Goal: Communication & Community: Share content

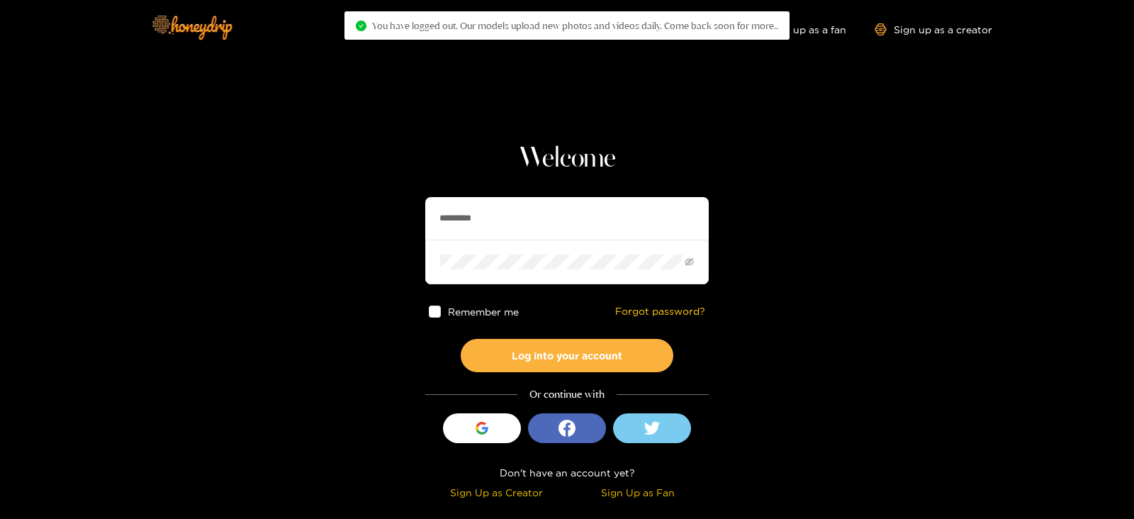
drag, startPoint x: 503, startPoint y: 196, endPoint x: 308, endPoint y: 235, distance: 198.8
click at [308, 235] on section "Welcome ********* Remember me Forgot password? Log into your account Or continu…" at bounding box center [567, 252] width 1134 height 504
type input "********"
click at [461, 339] on button "Log into your account" at bounding box center [567, 355] width 213 height 33
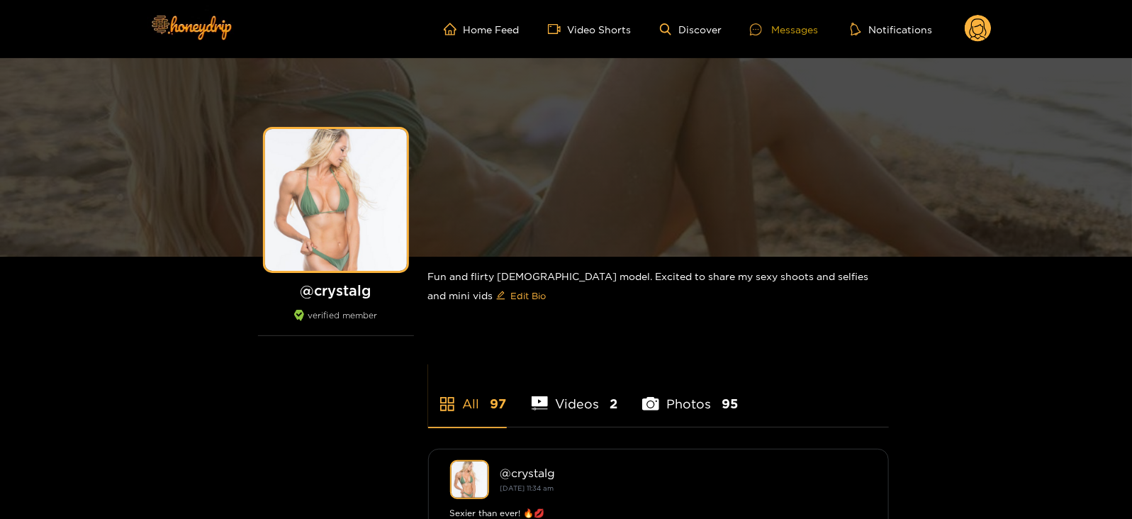
click at [816, 31] on div "Messages" at bounding box center [784, 29] width 68 height 16
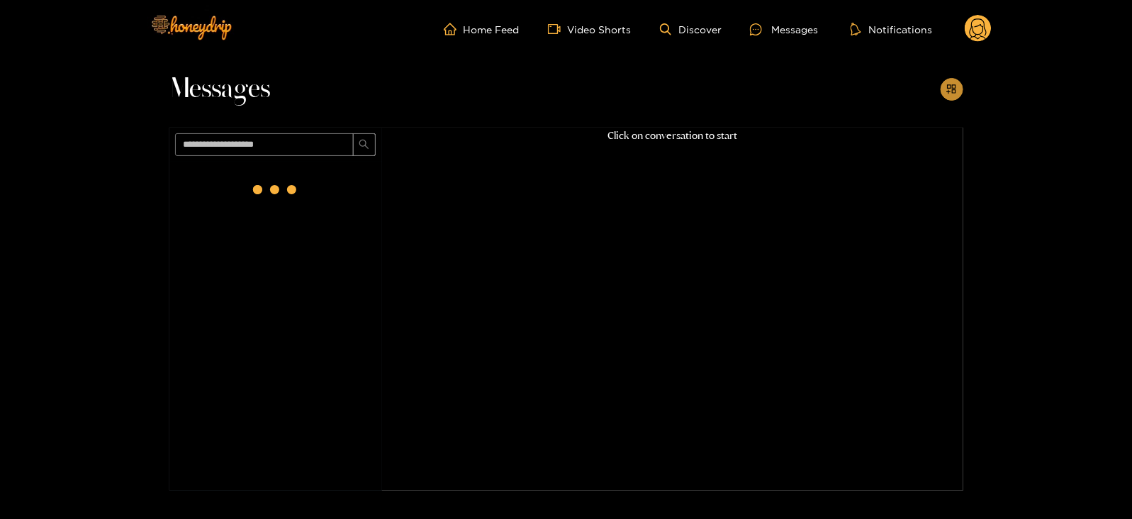
click at [962, 91] on button "button" at bounding box center [952, 89] width 23 height 23
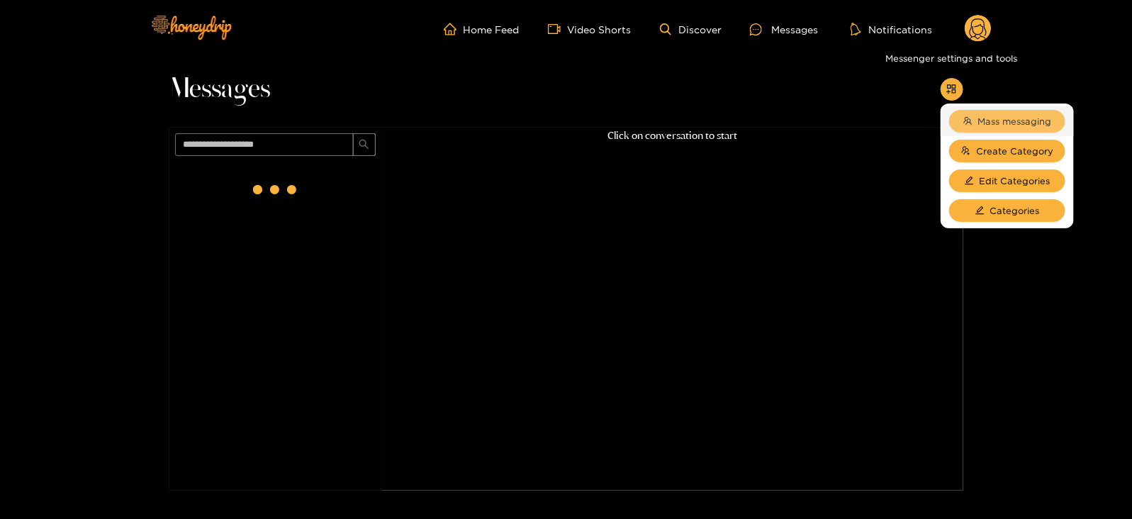
click at [992, 111] on button "Mass messaging" at bounding box center [1007, 121] width 116 height 23
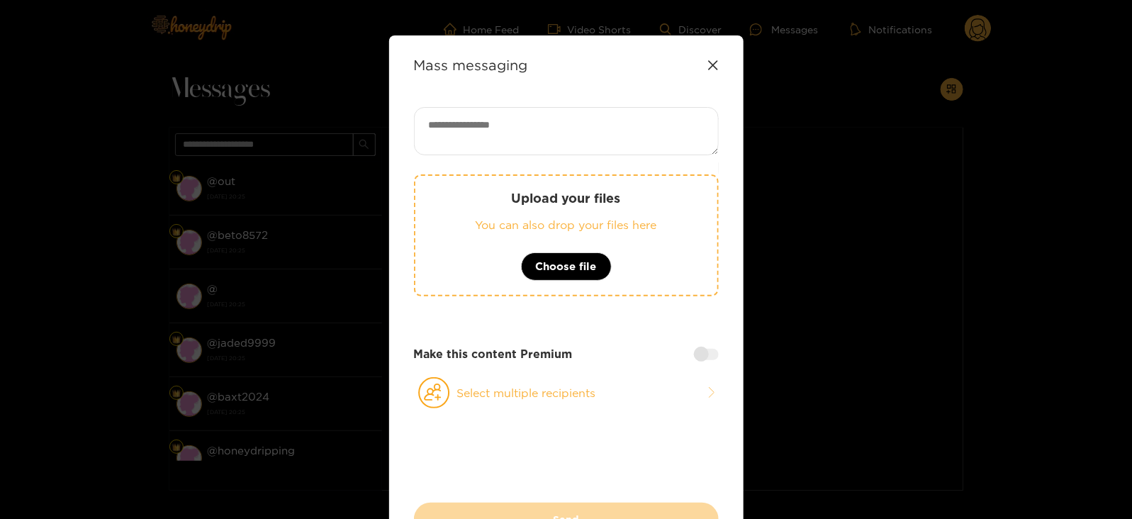
click at [683, 107] on textarea at bounding box center [566, 131] width 305 height 48
paste textarea "**********"
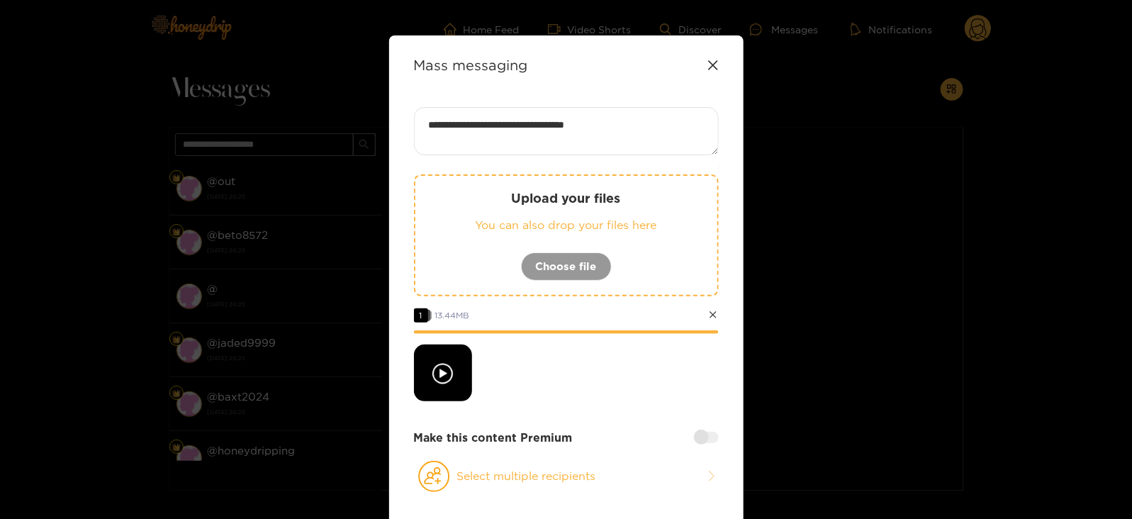
paste textarea "****"
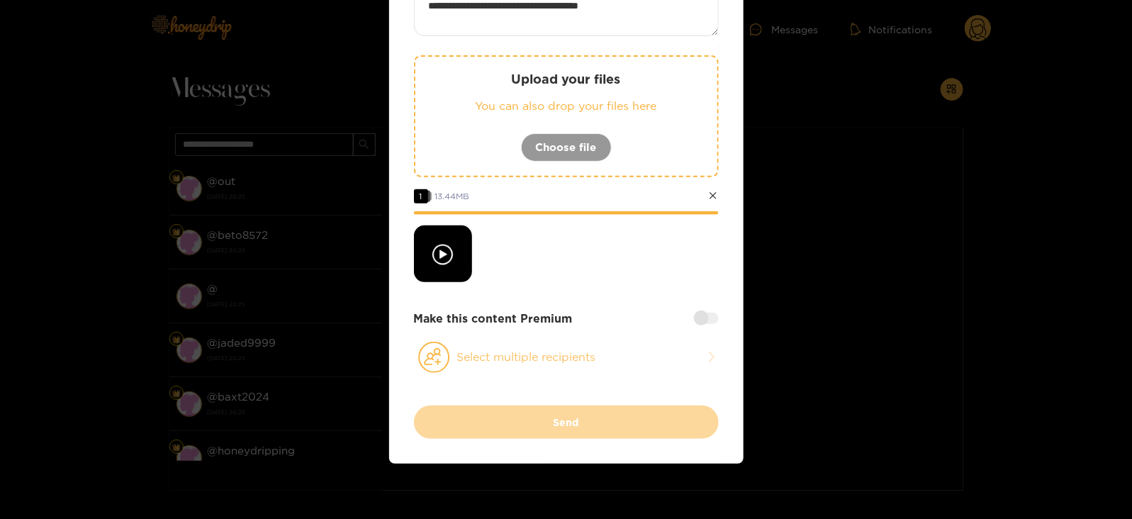
type textarea "**********"
click at [458, 345] on button "Select multiple recipients" at bounding box center [566, 357] width 305 height 33
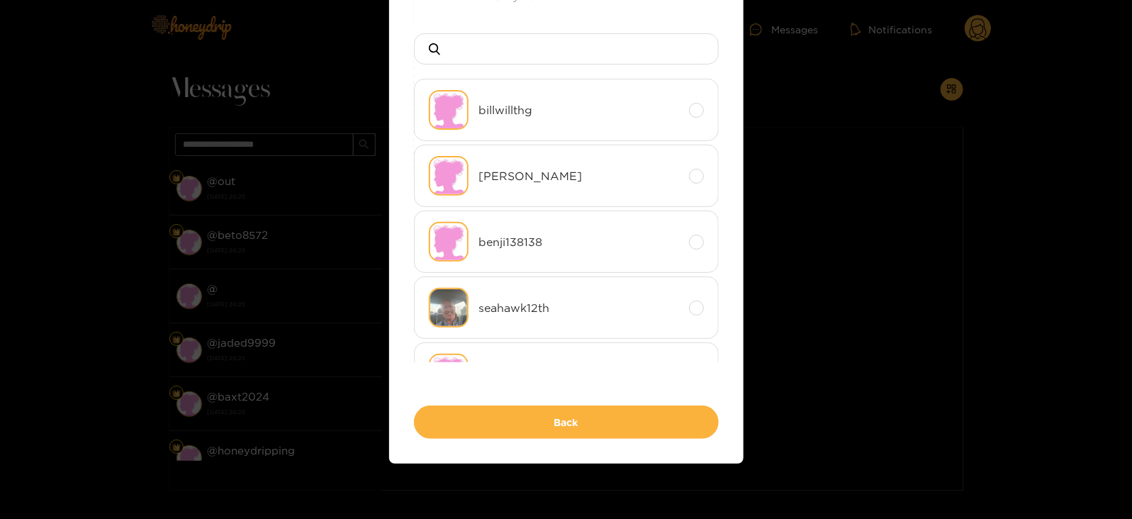
scroll to position [0, 0]
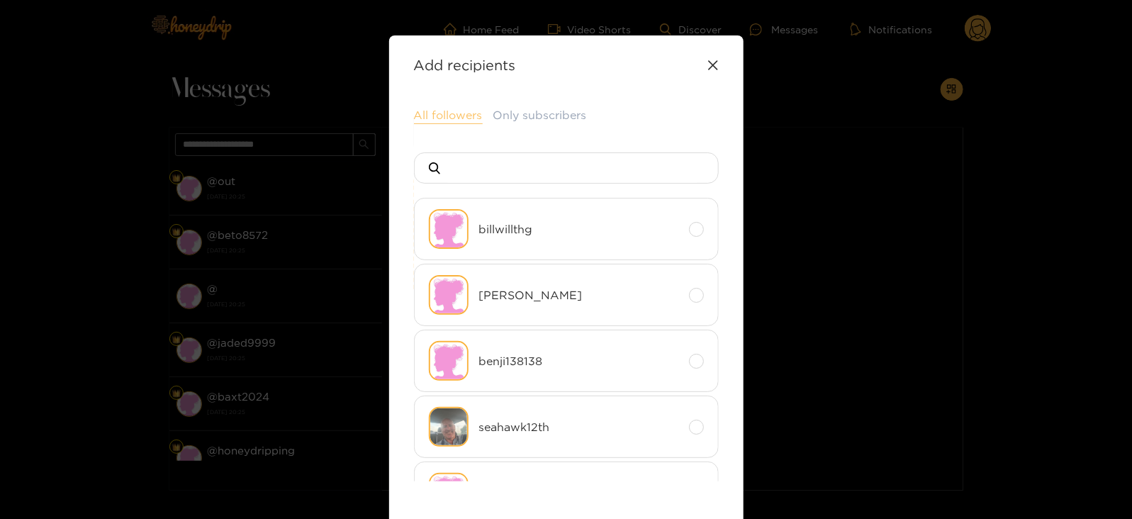
click at [414, 110] on button "All followers" at bounding box center [448, 115] width 69 height 17
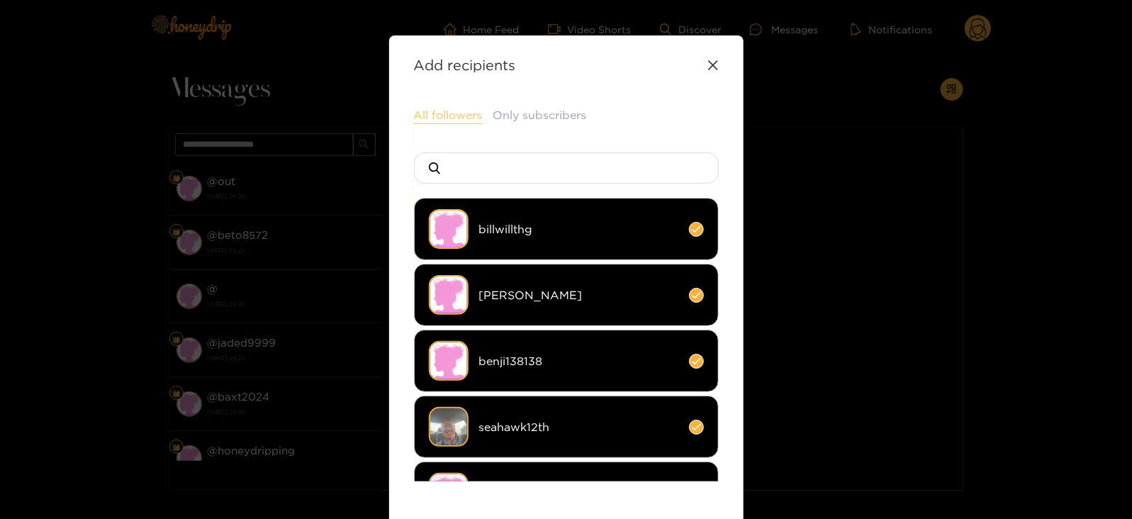
scroll to position [189, 0]
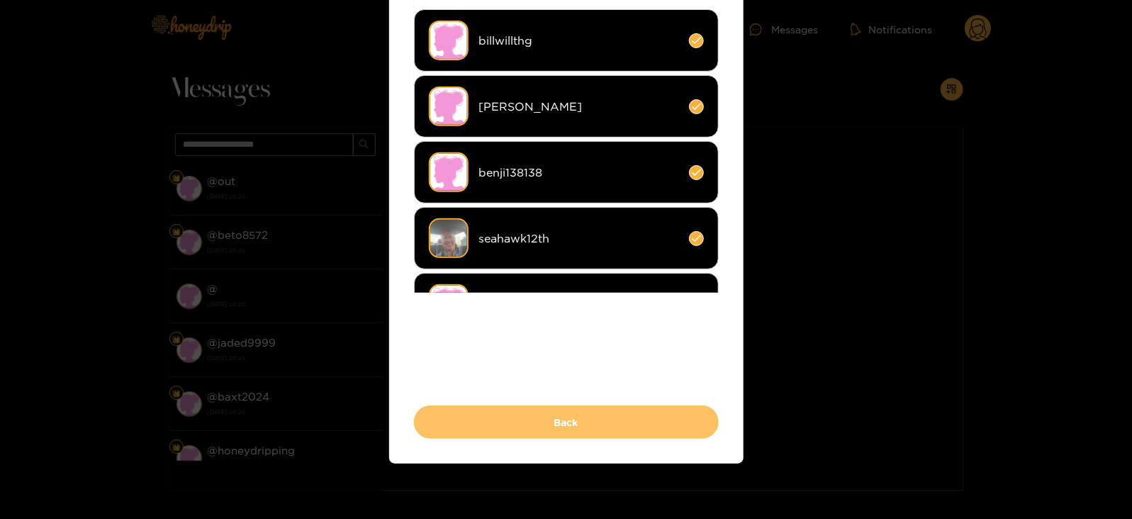
click at [421, 434] on button "Back" at bounding box center [566, 422] width 305 height 33
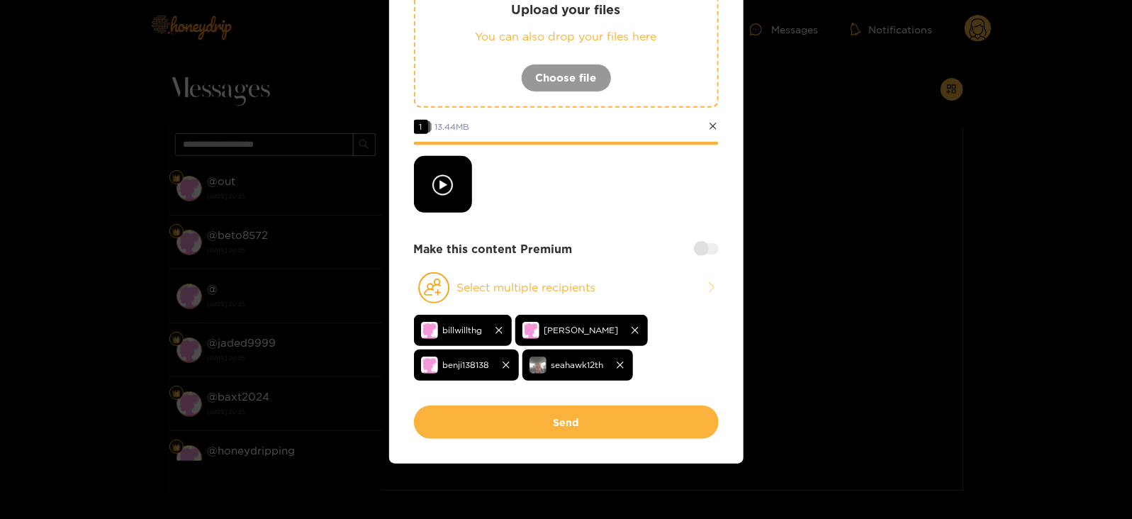
click at [706, 253] on div "Make this content Premium" at bounding box center [566, 249] width 305 height 16
click at [692, 247] on div "Make this content Premium" at bounding box center [566, 249] width 305 height 16
click at [695, 246] on div at bounding box center [706, 248] width 25 height 11
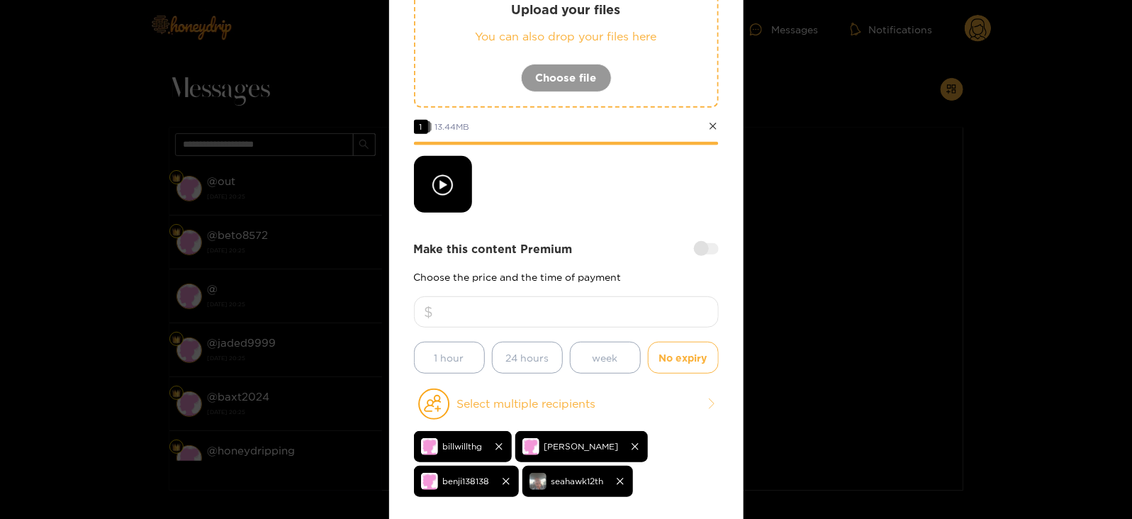
click at [586, 301] on input "number" at bounding box center [566, 311] width 305 height 31
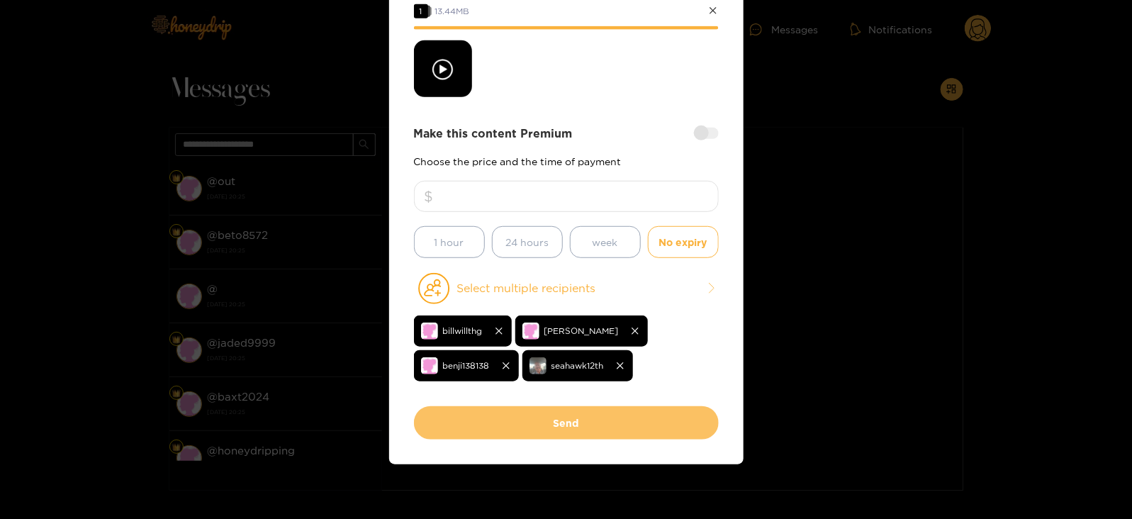
type input "*"
click at [493, 412] on button "Send" at bounding box center [566, 422] width 305 height 33
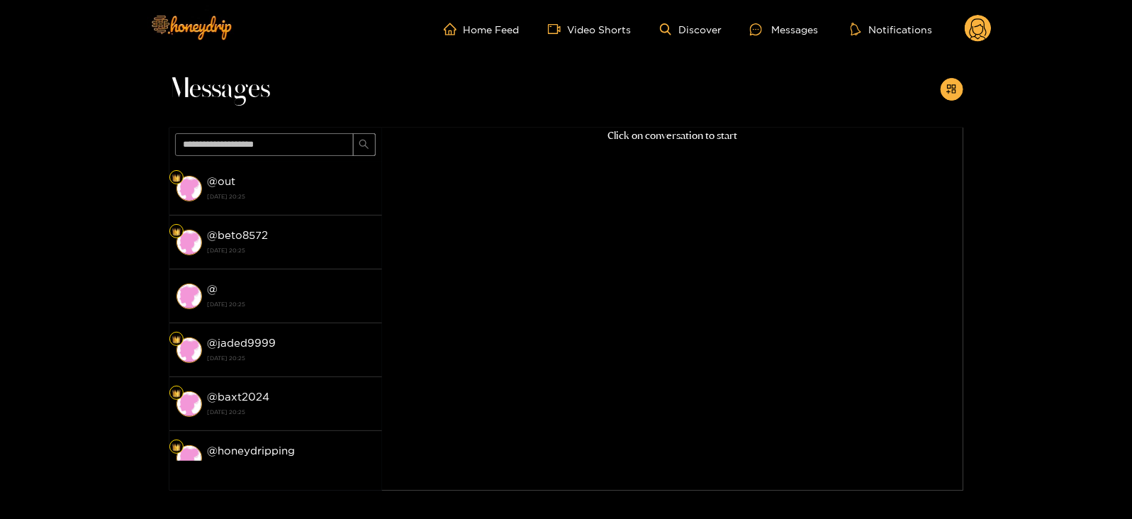
click at [942, 96] on div at bounding box center [952, 89] width 23 height 23
click at [951, 94] on icon "appstore-add" at bounding box center [952, 89] width 11 height 11
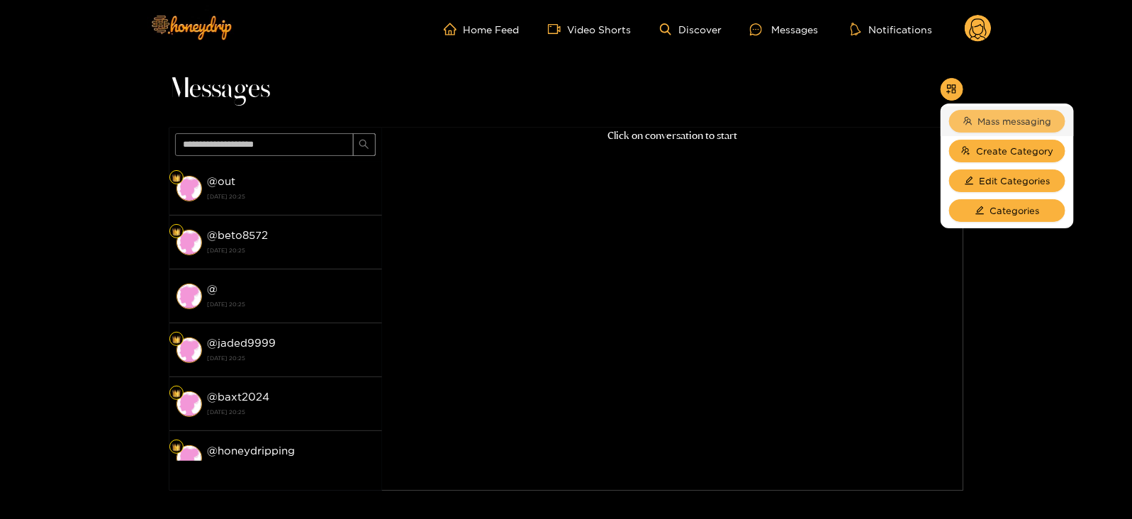
click at [980, 128] on span "Mass messaging" at bounding box center [1015, 121] width 74 height 14
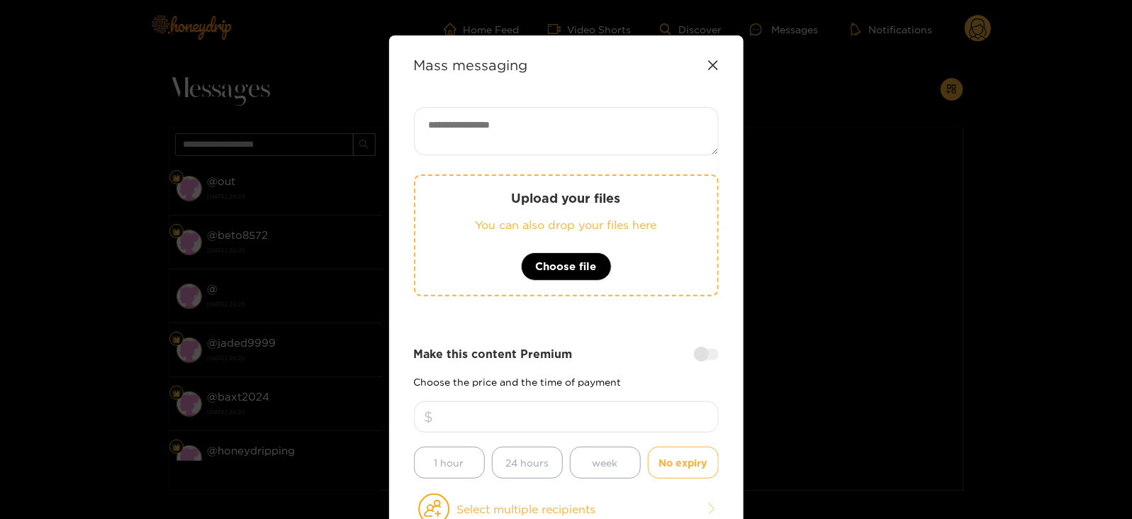
click at [625, 122] on textarea at bounding box center [566, 131] width 305 height 48
paste textarea "**********"
type textarea "**********"
click at [440, 488] on div "**********" at bounding box center [566, 332] width 305 height 450
click at [435, 493] on icon at bounding box center [434, 508] width 32 height 31
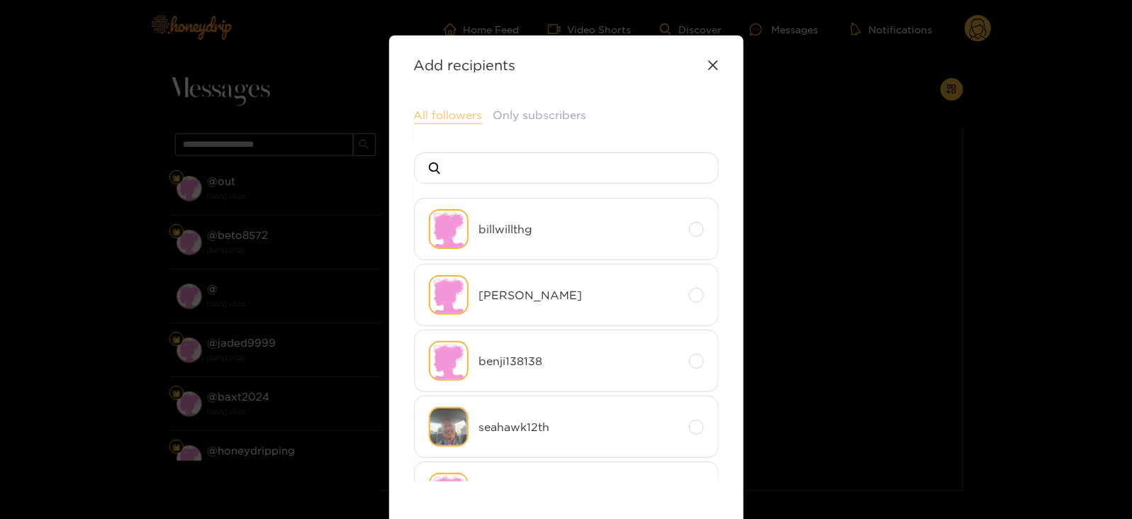
click at [428, 111] on button "All followers" at bounding box center [448, 115] width 69 height 17
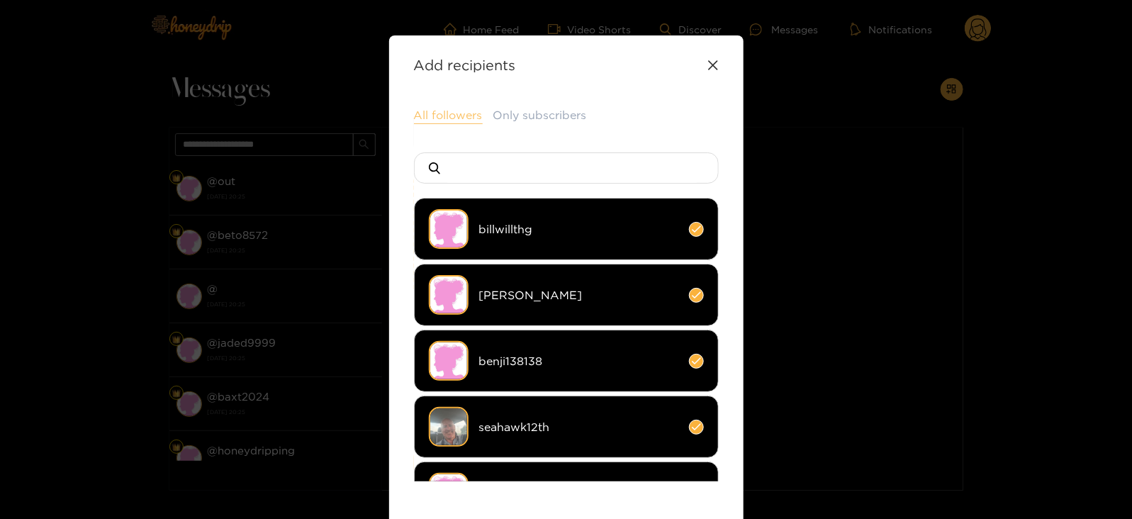
scroll to position [220, 0]
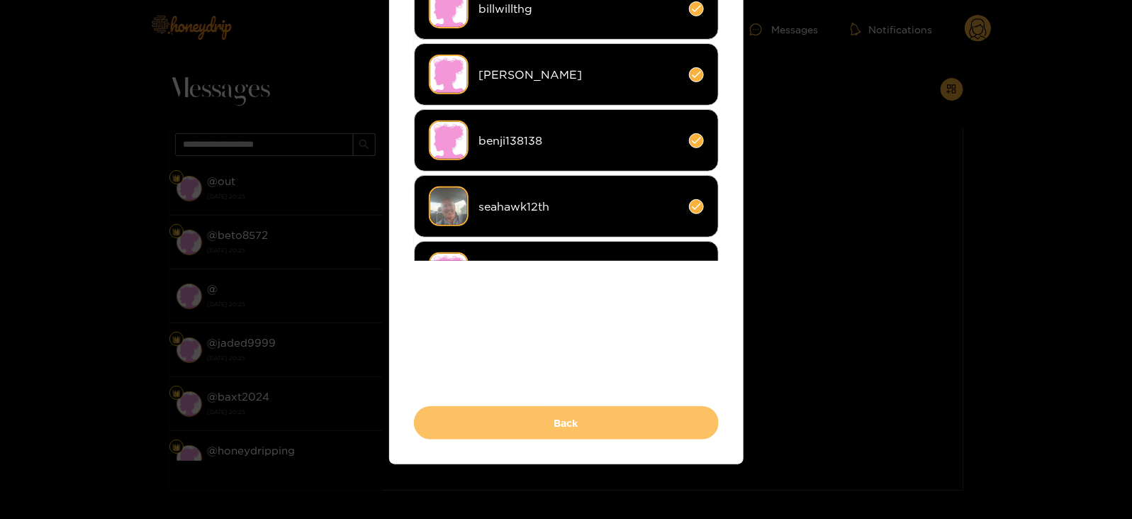
click at [425, 417] on button "Back" at bounding box center [566, 422] width 305 height 33
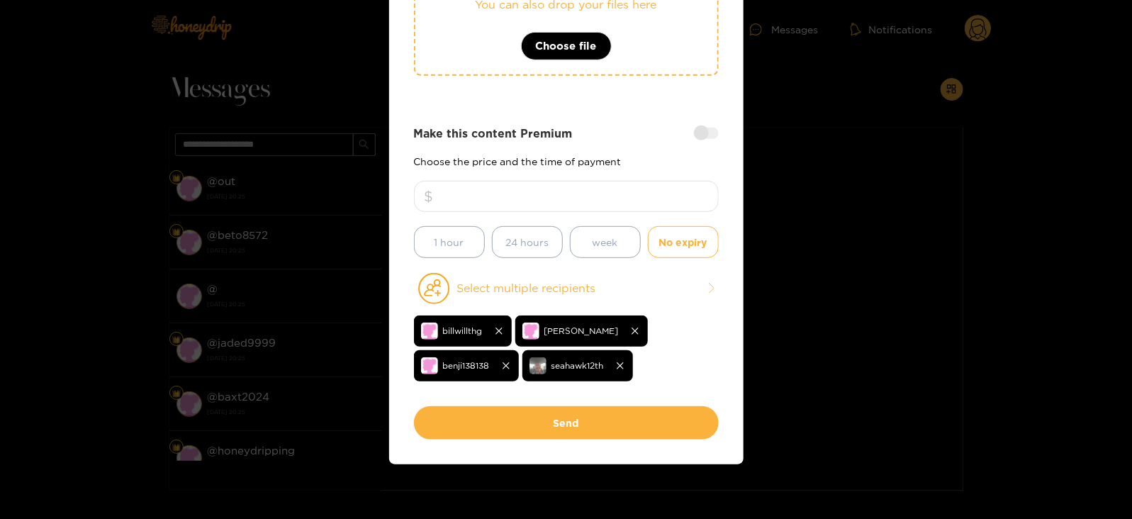
click at [579, 203] on input "*" at bounding box center [566, 196] width 305 height 31
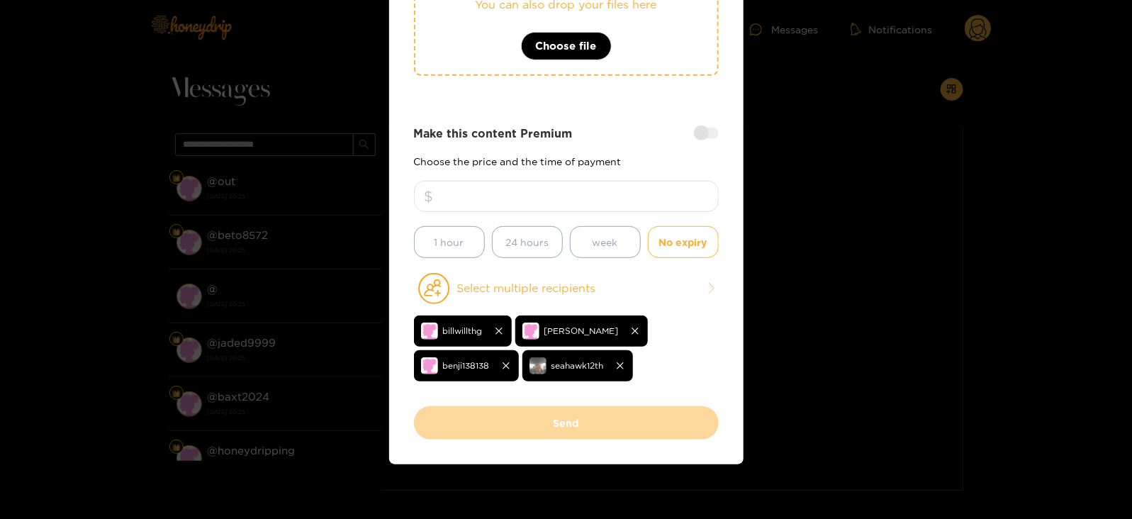
click at [703, 132] on div at bounding box center [706, 133] width 25 height 11
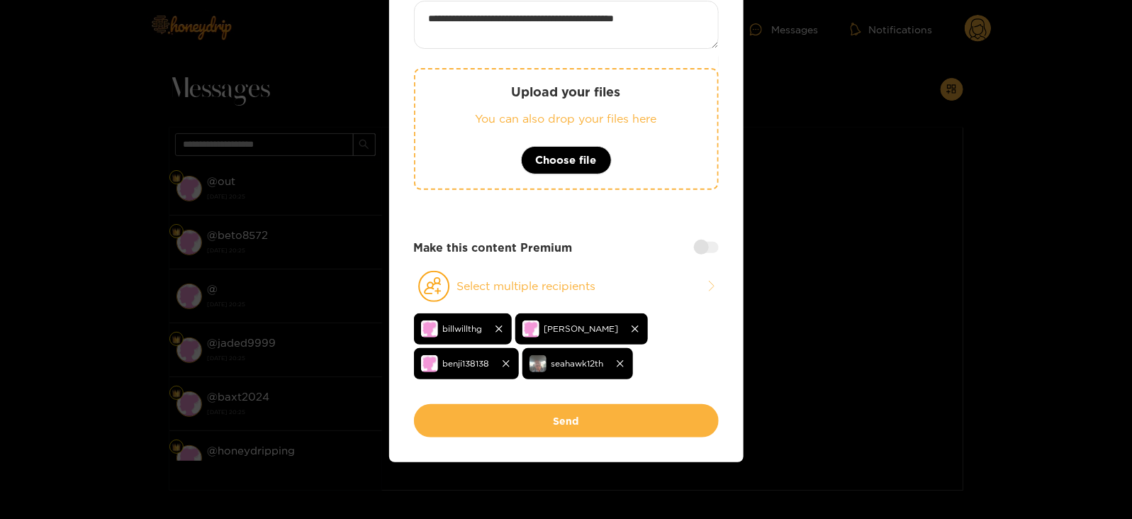
scroll to position [105, 0]
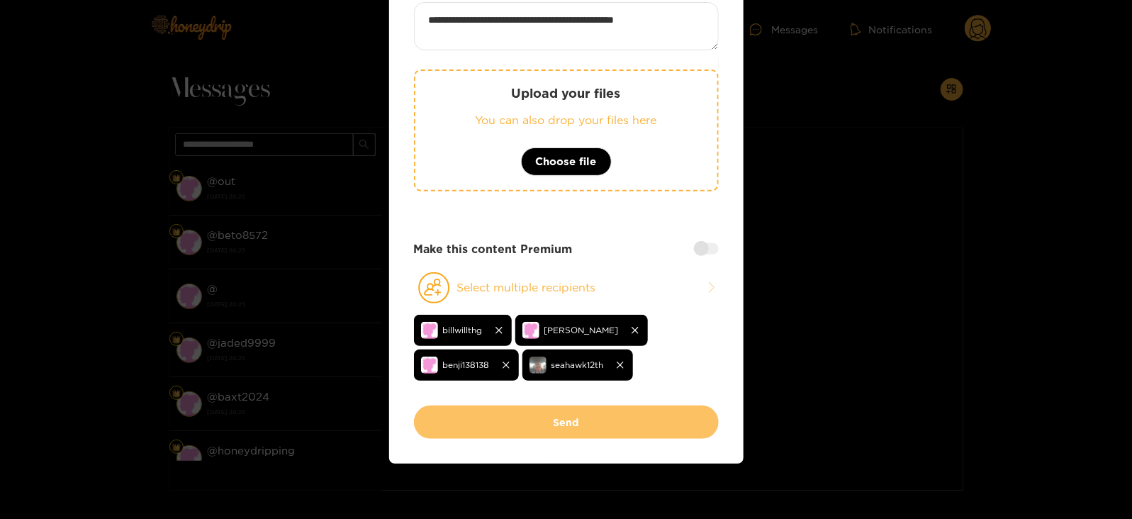
click at [542, 425] on button "Send" at bounding box center [566, 422] width 305 height 33
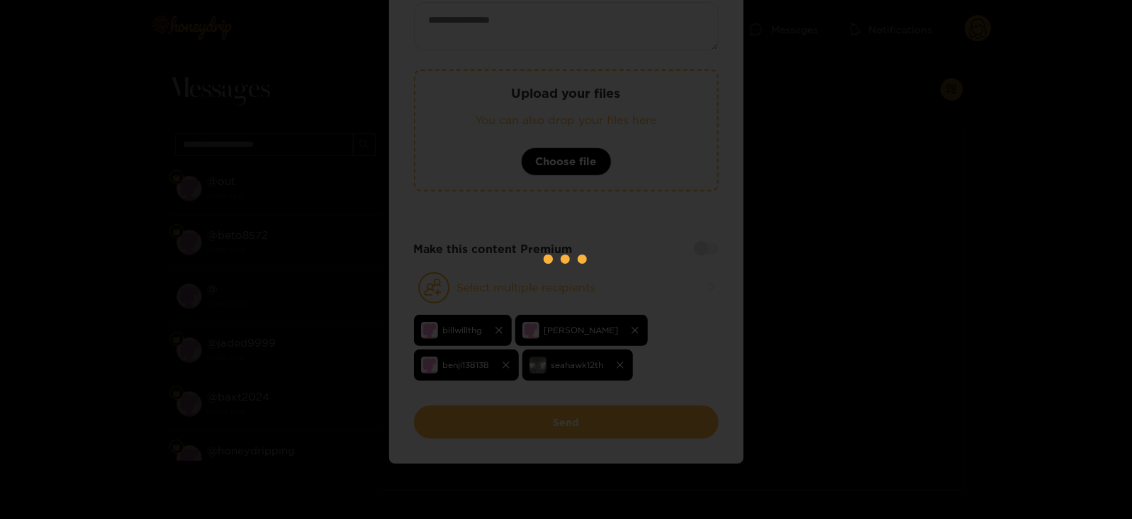
scroll to position [99, 0]
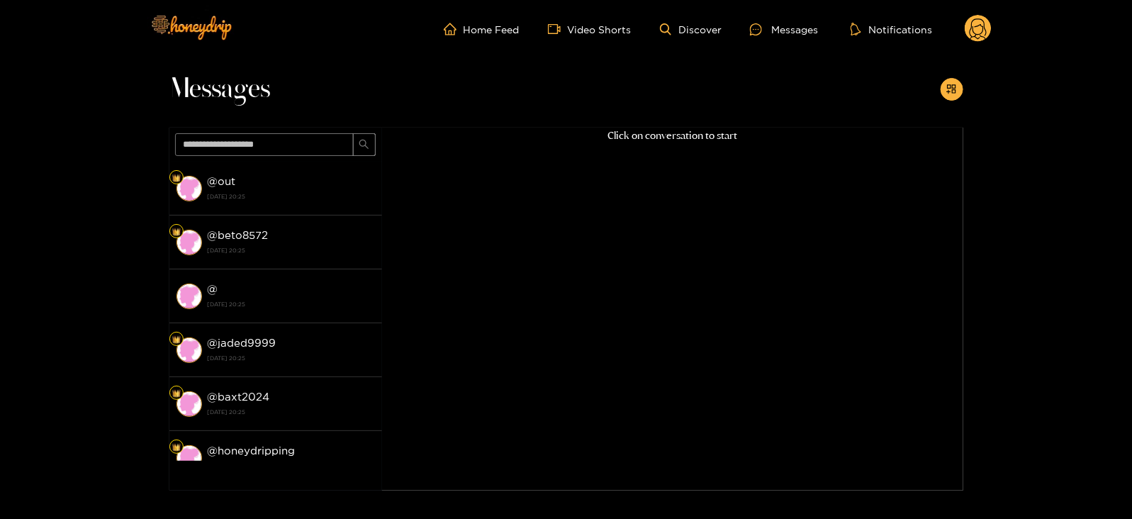
click at [943, 28] on ul "Home Feed Video Shorts Discover Messages Notifications" at bounding box center [718, 29] width 548 height 28
click at [981, 36] on icon at bounding box center [978, 30] width 17 height 25
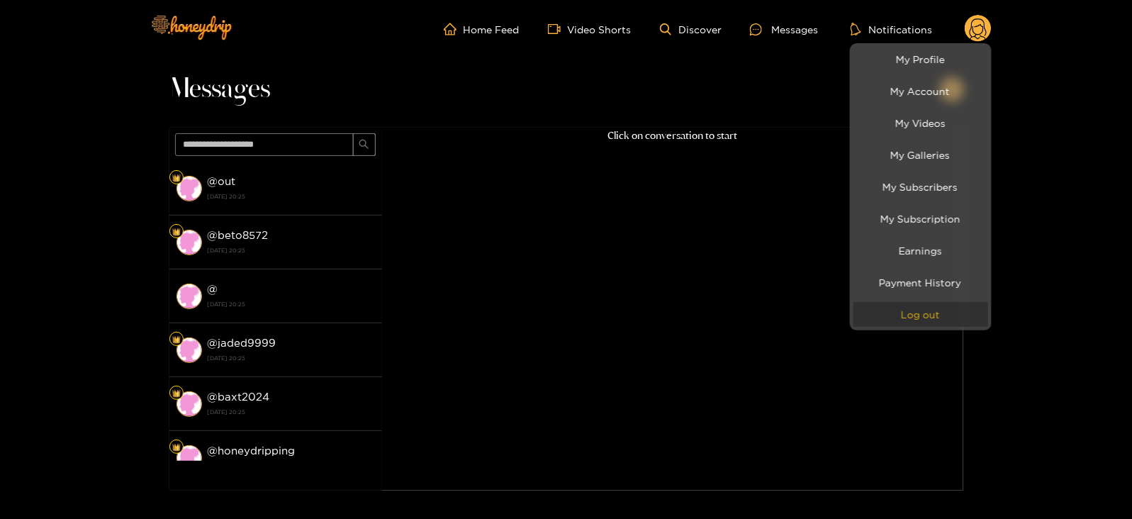
click at [900, 307] on button "Log out" at bounding box center [921, 314] width 135 height 25
